Goal: Information Seeking & Learning: Learn about a topic

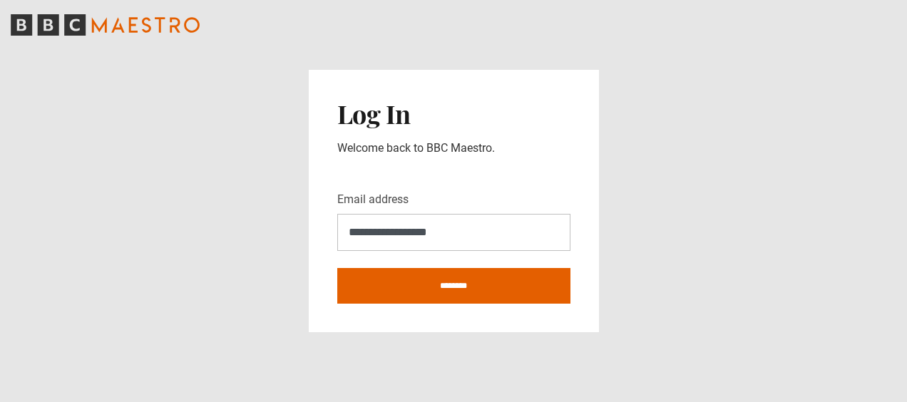
type input "**********"
click at [719, 150] on main "**********" at bounding box center [453, 201] width 907 height 402
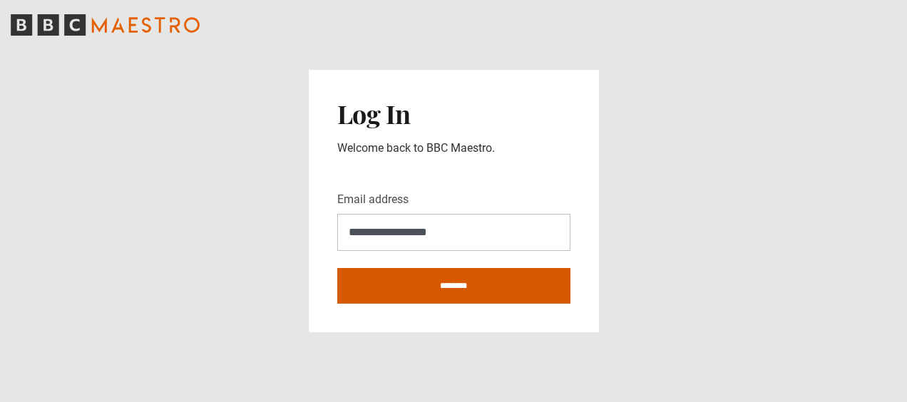
click at [465, 286] on input "********" at bounding box center [453, 286] width 233 height 36
type input "**********"
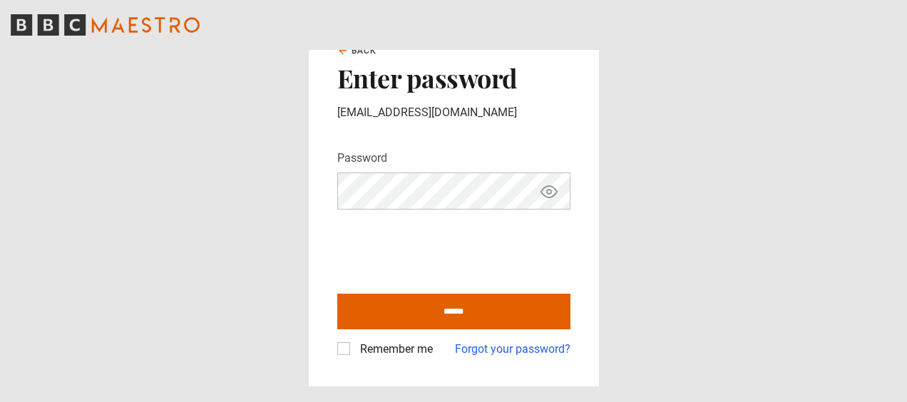
click at [334, 187] on div "Back Enter password cartermh@vos.co.uk Password Your password is hidden ****** …" at bounding box center [454, 201] width 290 height 371
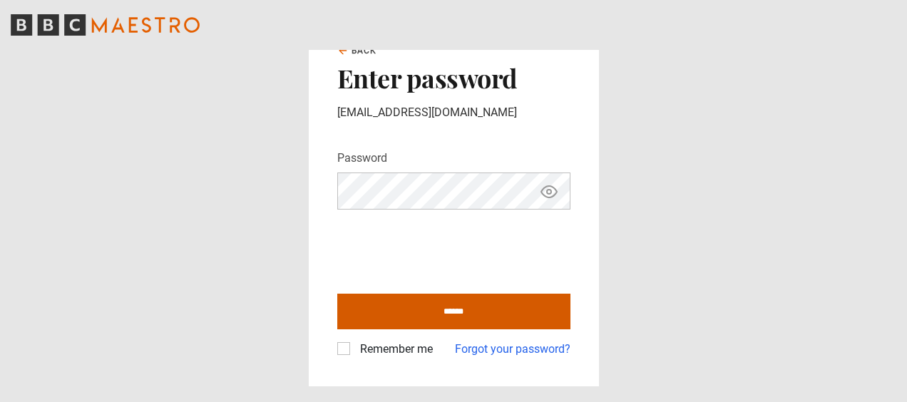
click at [448, 312] on input "******" at bounding box center [453, 312] width 233 height 36
type input "**********"
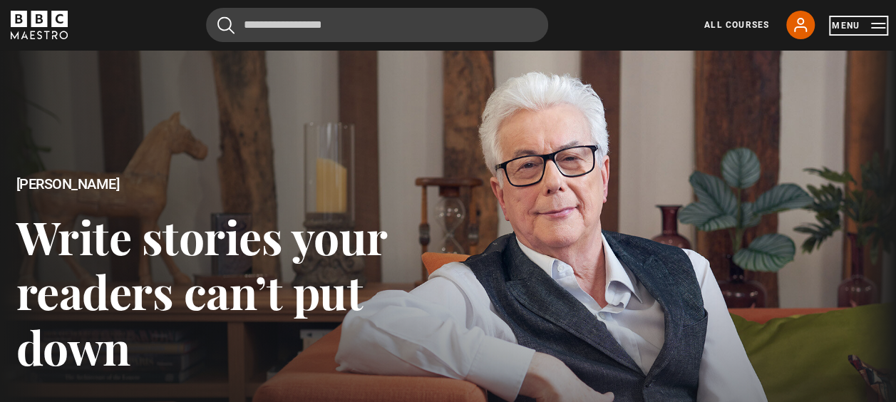
click at [846, 24] on button "Menu" at bounding box center [858, 26] width 53 height 14
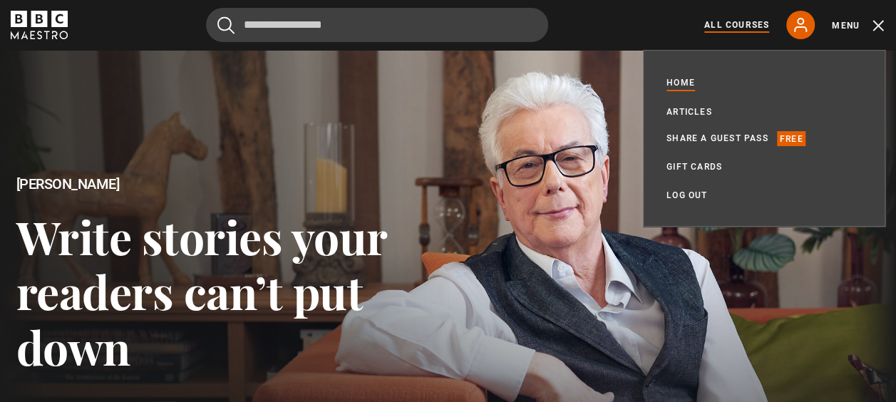
click at [752, 21] on link "All Courses" at bounding box center [736, 25] width 65 height 13
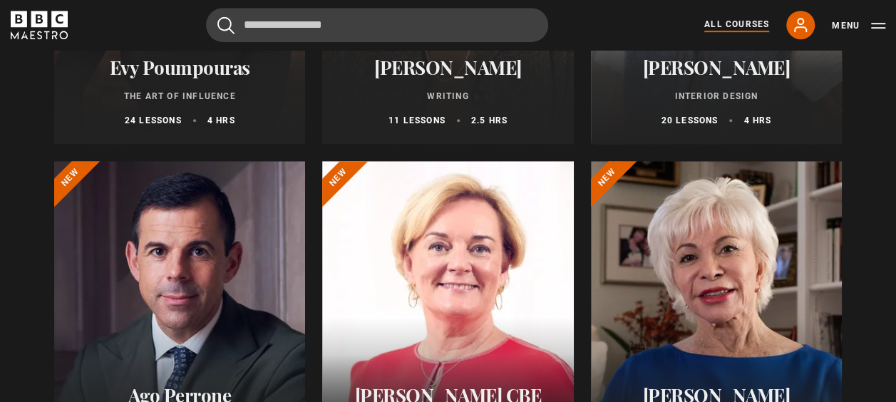
scroll to position [499, 0]
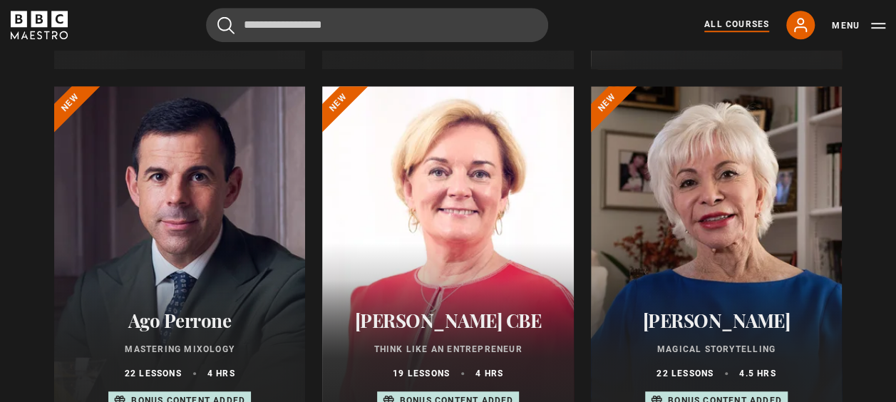
click at [761, 207] on div at bounding box center [716, 257] width 251 height 342
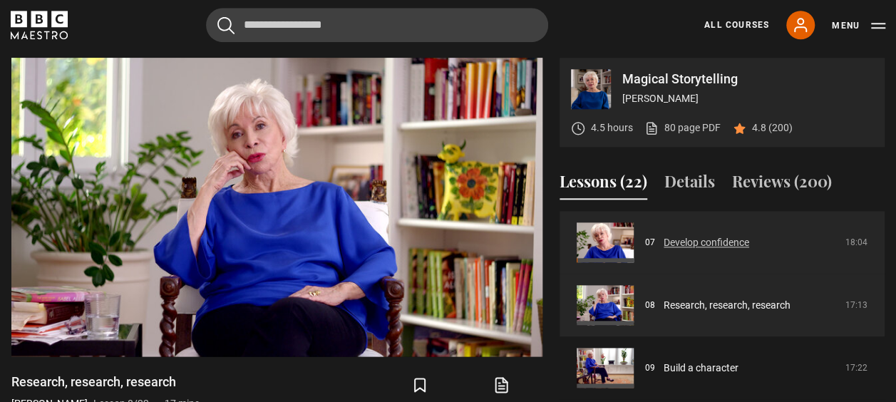
click at [731, 246] on link "Develop confidence" at bounding box center [707, 242] width 86 height 15
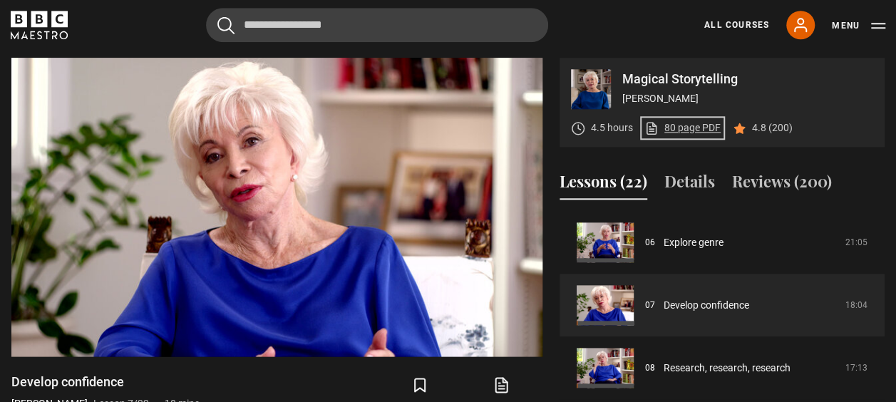
click at [710, 125] on link "80 page PDF (opens in new tab)" at bounding box center [682, 127] width 76 height 15
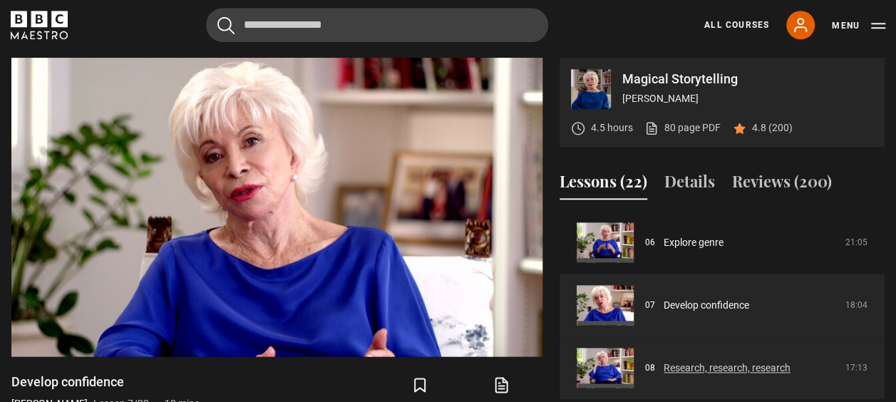
click at [686, 365] on link "Research, research, research" at bounding box center [727, 368] width 127 height 15
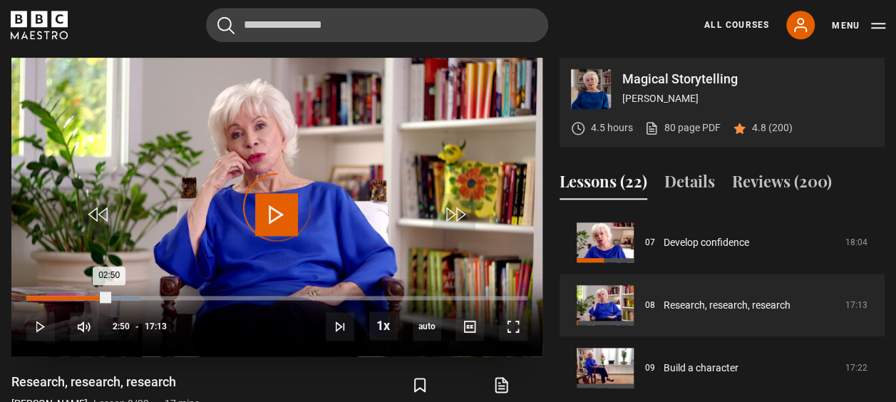
click at [67, 296] on div "Loaded : 22.75% 01:23 02:50" at bounding box center [276, 298] width 501 height 4
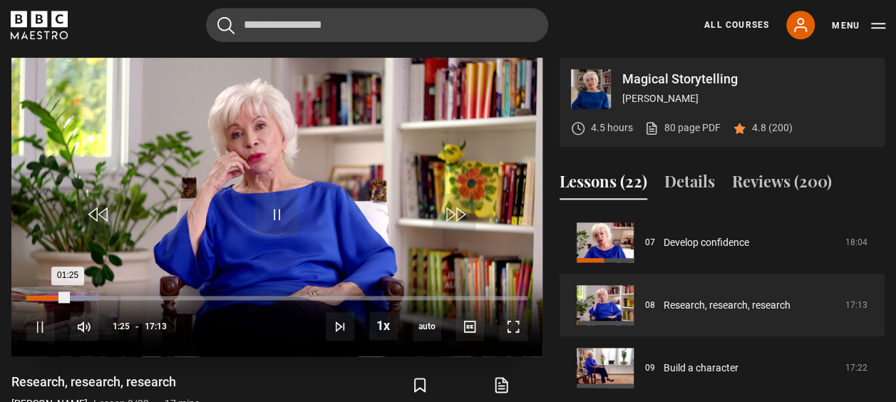
click at [46, 296] on div "Loaded : 14.52% 00:41 01:25" at bounding box center [276, 298] width 501 height 4
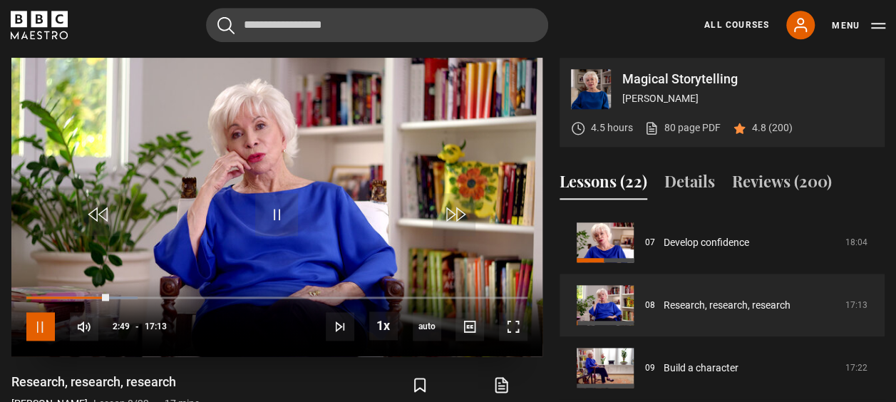
click at [47, 326] on span "Video Player" at bounding box center [40, 326] width 29 height 29
click at [44, 322] on span "Video Player" at bounding box center [40, 326] width 29 height 29
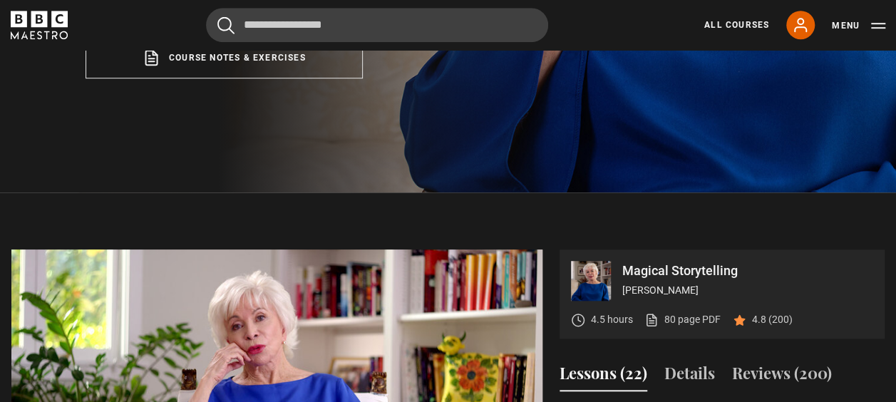
scroll to position [483, 0]
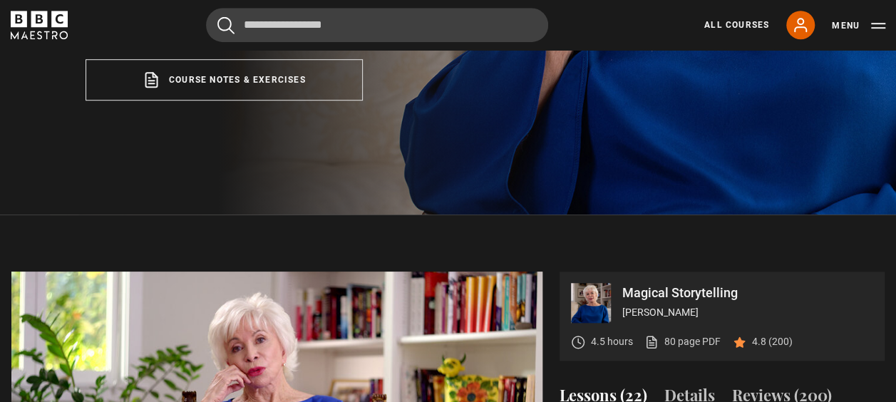
drag, startPoint x: 808, startPoint y: 262, endPoint x: 803, endPoint y: 215, distance: 47.3
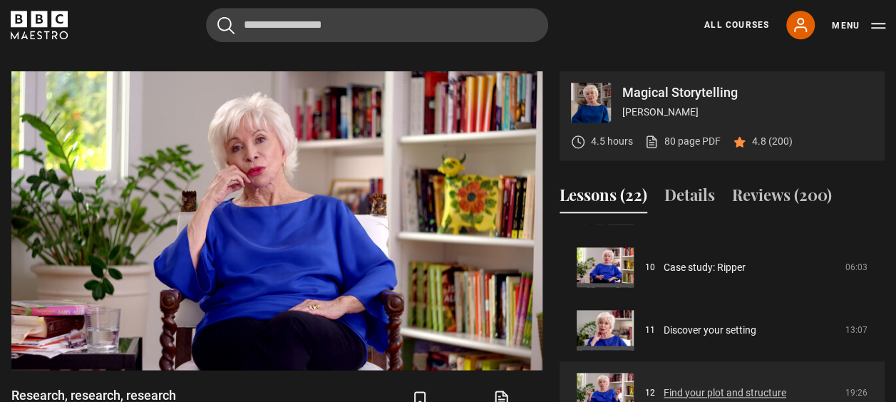
scroll to position [529, 0]
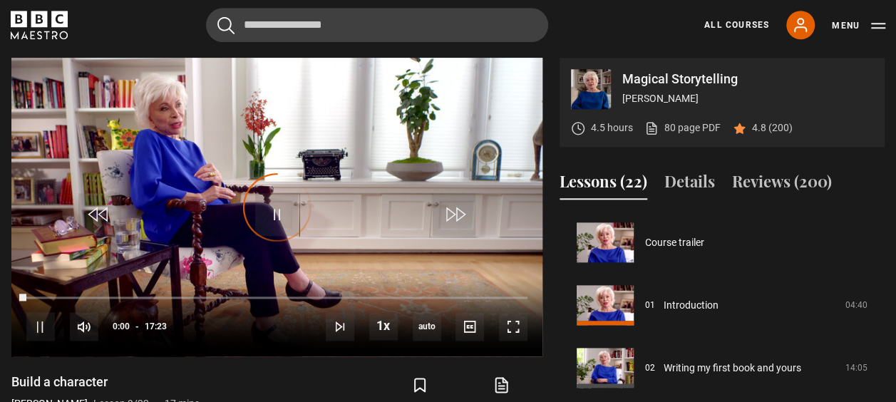
scroll to position [502, 0]
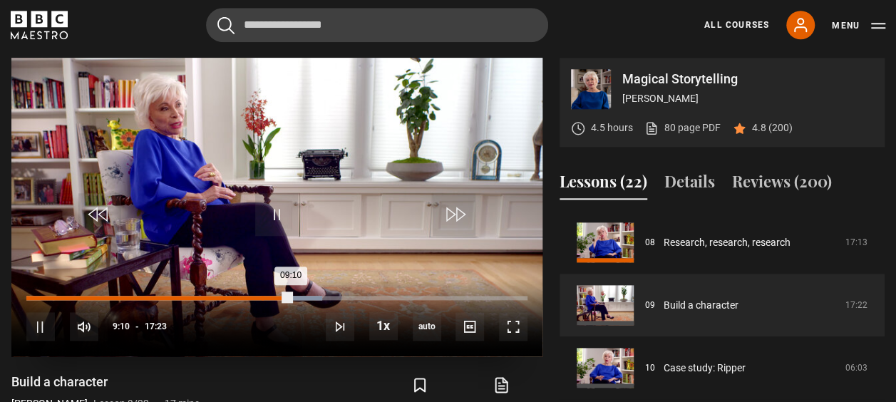
click at [261, 297] on div "Loaded : 58.96% 08:09 09:10" at bounding box center [276, 298] width 501 height 4
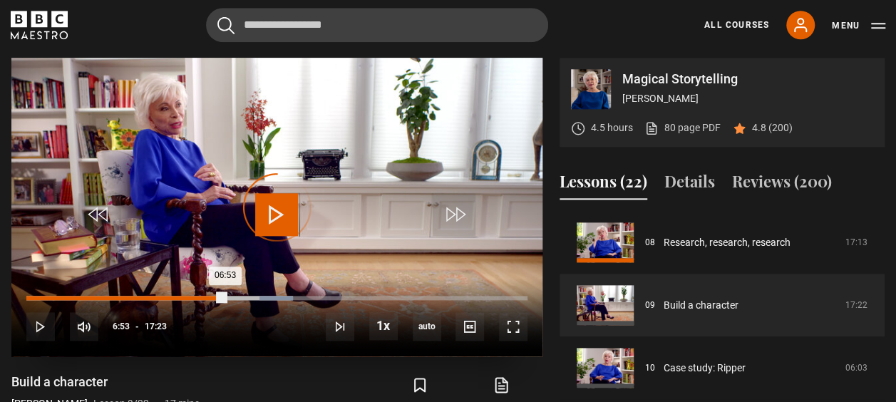
click at [225, 297] on div "Loaded : 53.21% 06:53 06:53" at bounding box center [276, 298] width 501 height 4
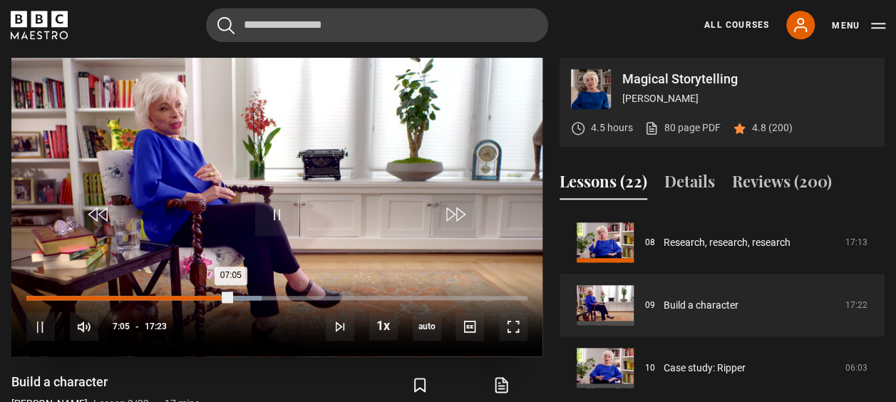
click at [205, 297] on div "Loaded : 46.98% 06:12 07:05" at bounding box center [276, 298] width 501 height 4
click at [187, 296] on div "Loaded : 41.71% 05:35 06:15" at bounding box center [276, 298] width 501 height 4
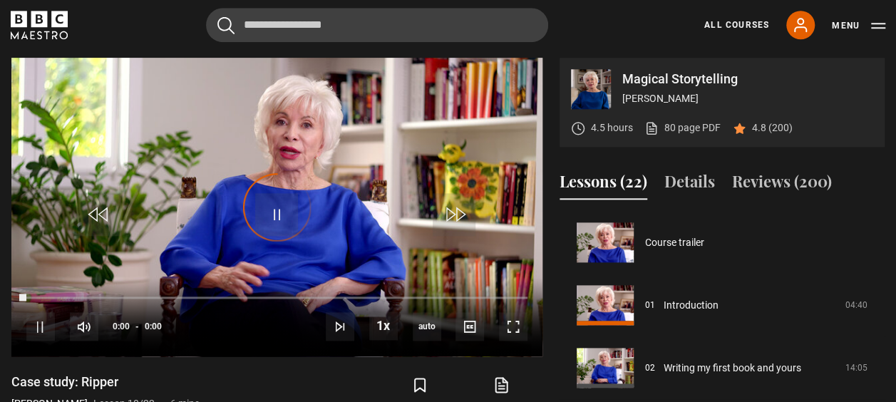
scroll to position [565, 0]
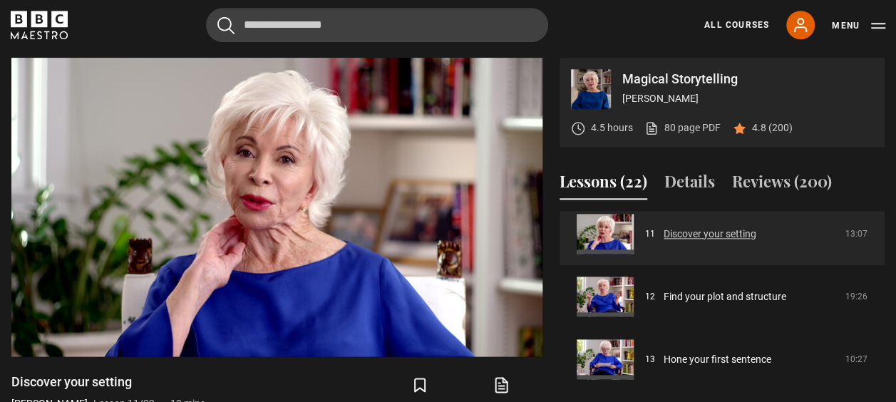
scroll to position [770, 0]
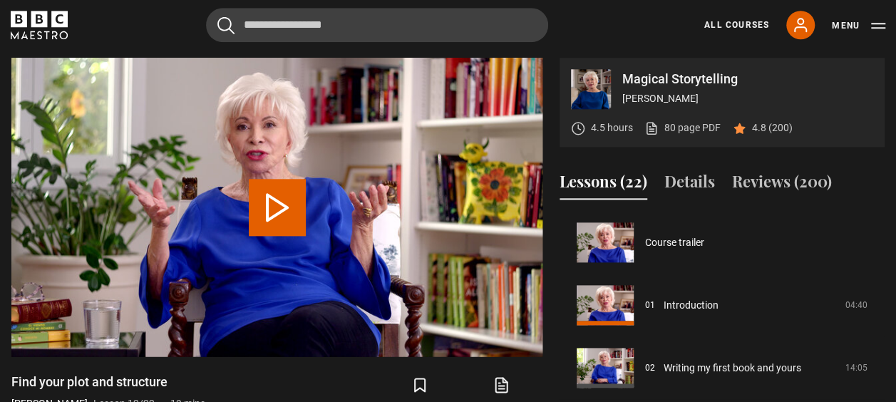
scroll to position [690, 0]
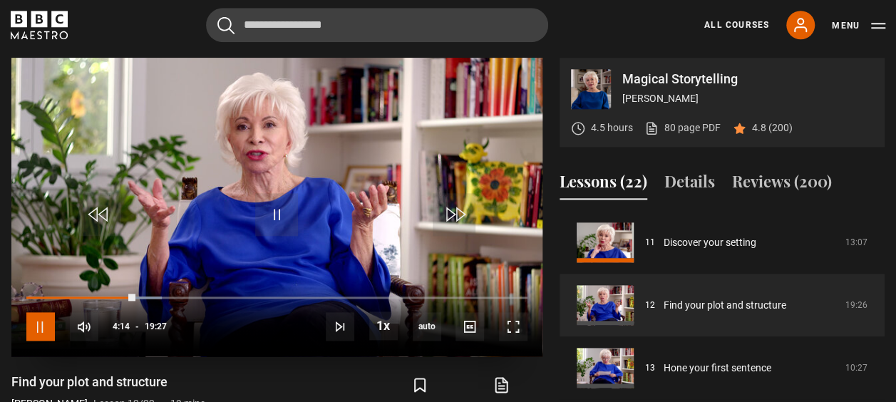
click at [41, 325] on span "Video Player" at bounding box center [40, 326] width 29 height 29
click at [38, 329] on span "Video Player" at bounding box center [40, 326] width 29 height 29
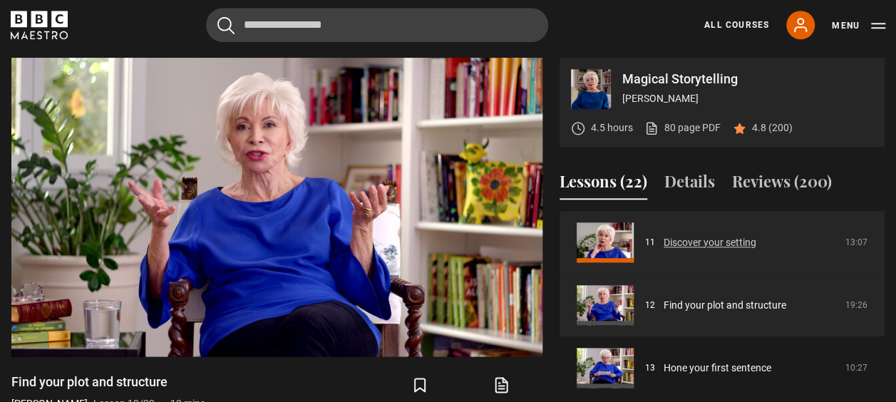
scroll to position [761, 0]
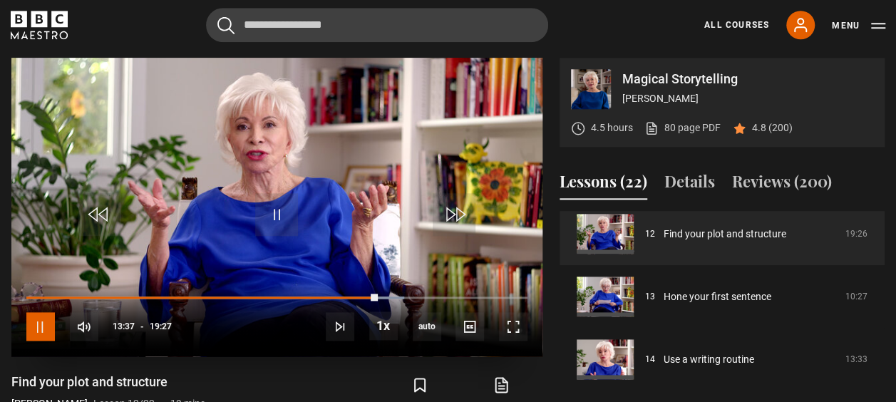
click at [43, 327] on span "Video Player" at bounding box center [40, 326] width 29 height 29
click at [282, 216] on span "Video Player" at bounding box center [276, 214] width 43 height 43
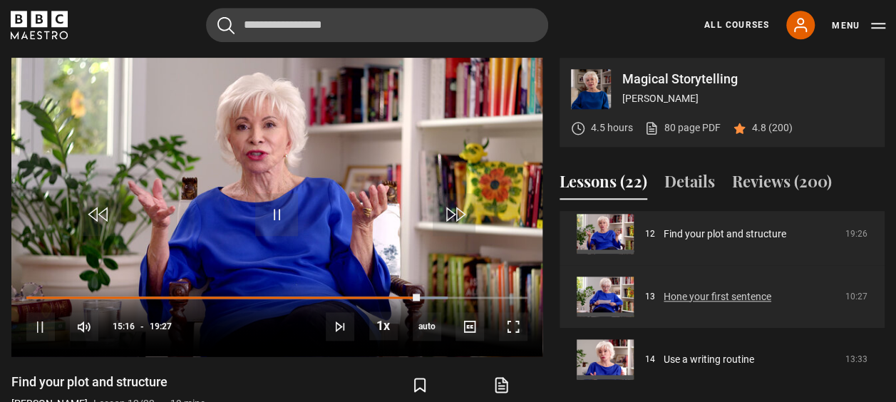
click at [696, 295] on link "Hone your first sentence" at bounding box center [718, 296] width 108 height 15
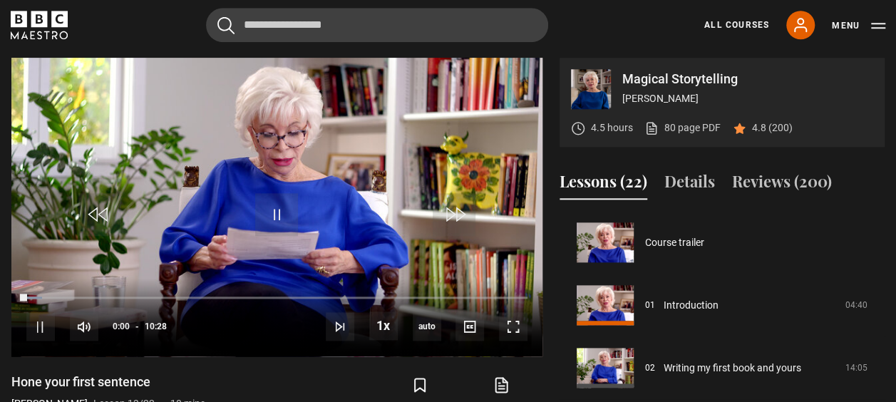
scroll to position [753, 0]
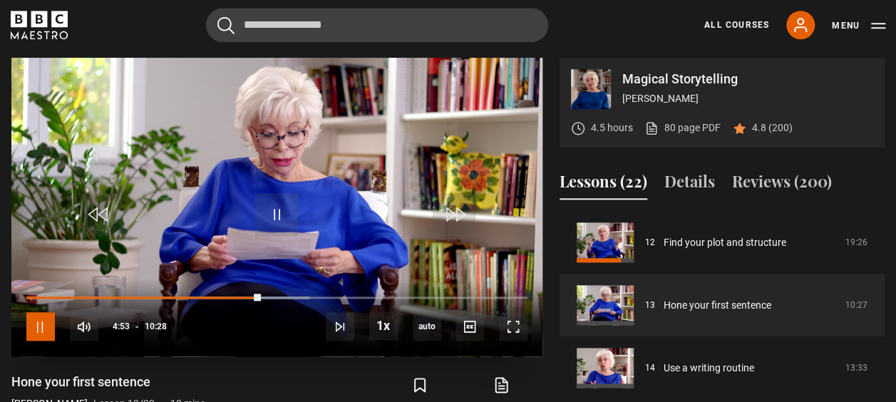
click at [40, 322] on span "Video Player" at bounding box center [40, 326] width 29 height 29
click at [279, 208] on span "Video Player" at bounding box center [276, 214] width 43 height 43
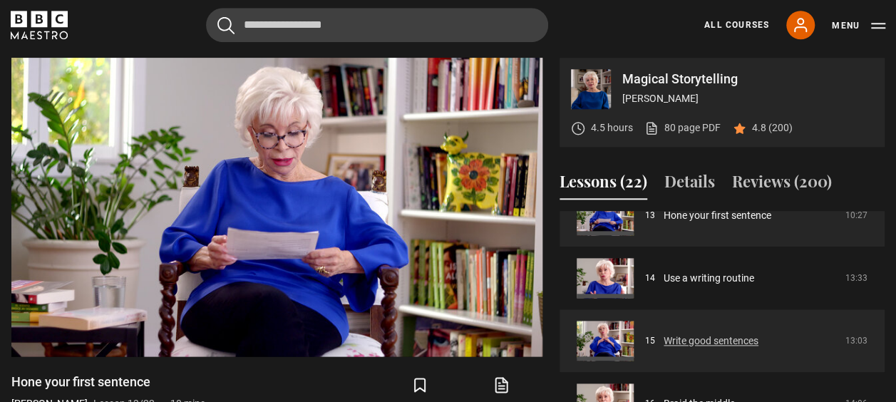
scroll to position [824, 0]
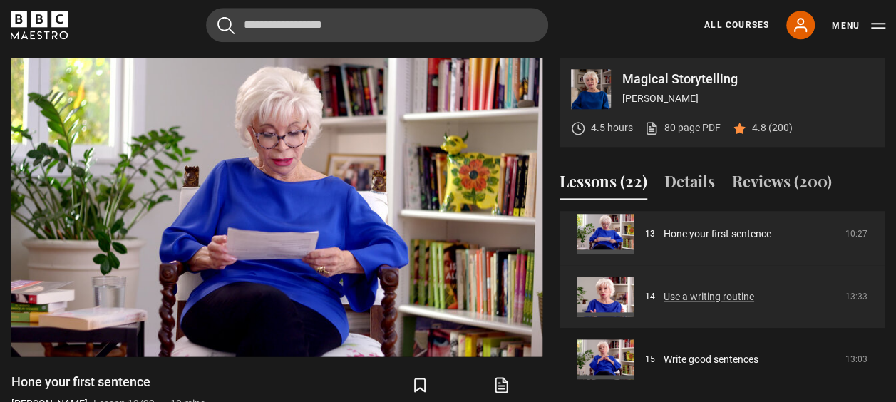
click at [707, 299] on link "Use a writing routine" at bounding box center [709, 296] width 91 height 15
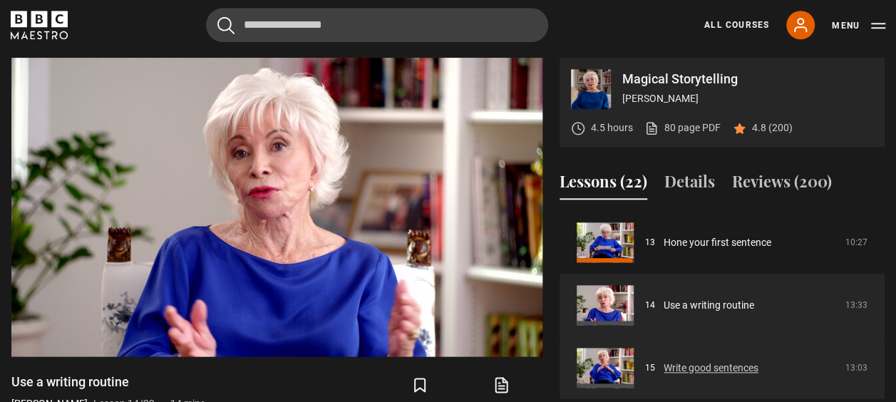
click at [706, 369] on link "Write good sentences" at bounding box center [711, 368] width 95 height 15
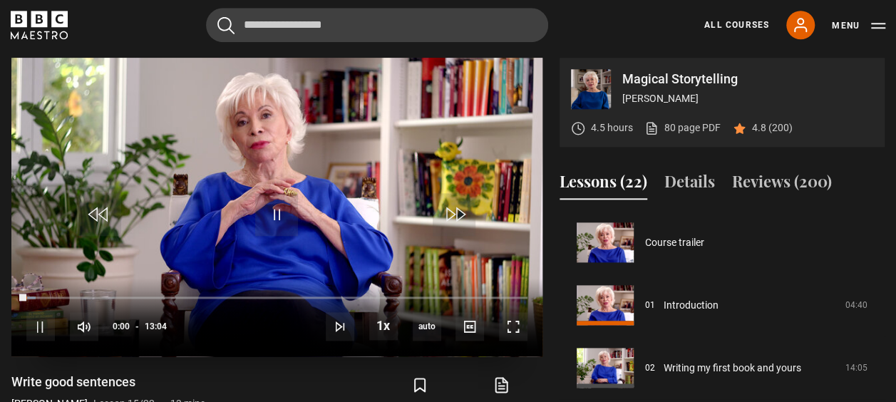
scroll to position [878, 0]
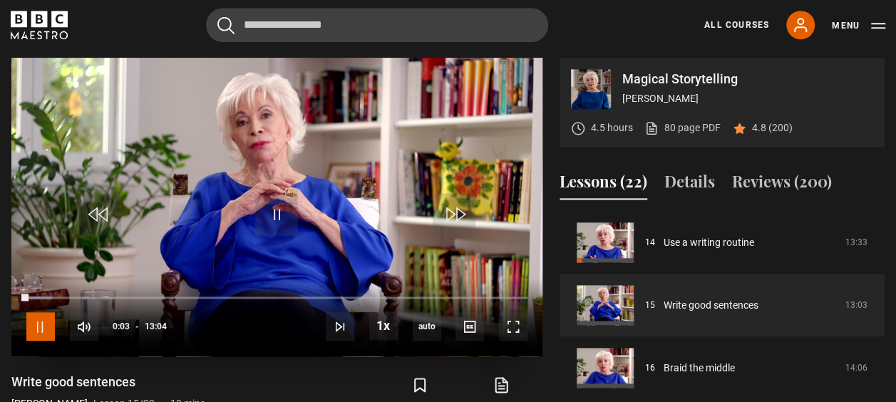
click at [43, 328] on span "Video Player" at bounding box center [40, 326] width 29 height 29
